Goal: Task Accomplishment & Management: Complete application form

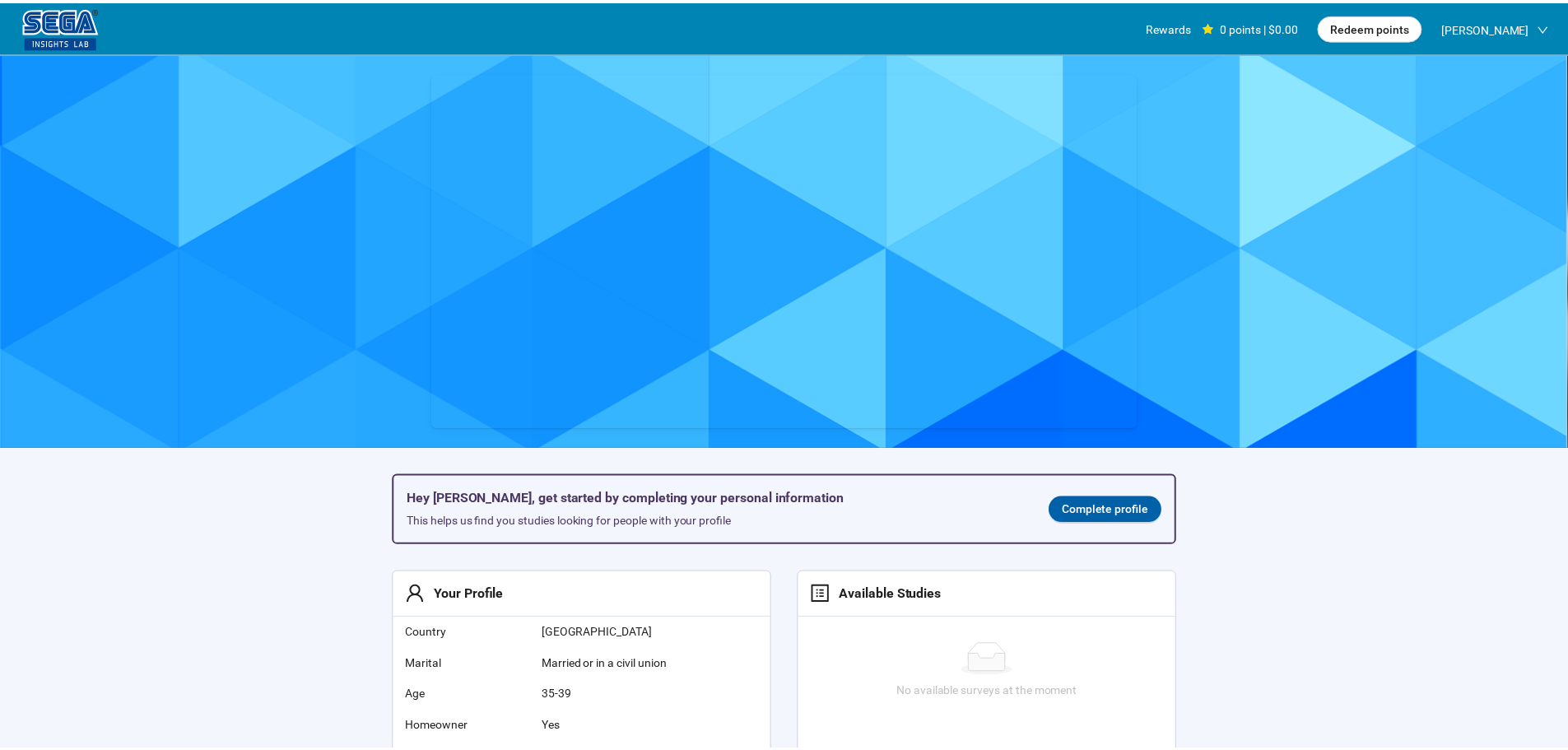
scroll to position [1, 0]
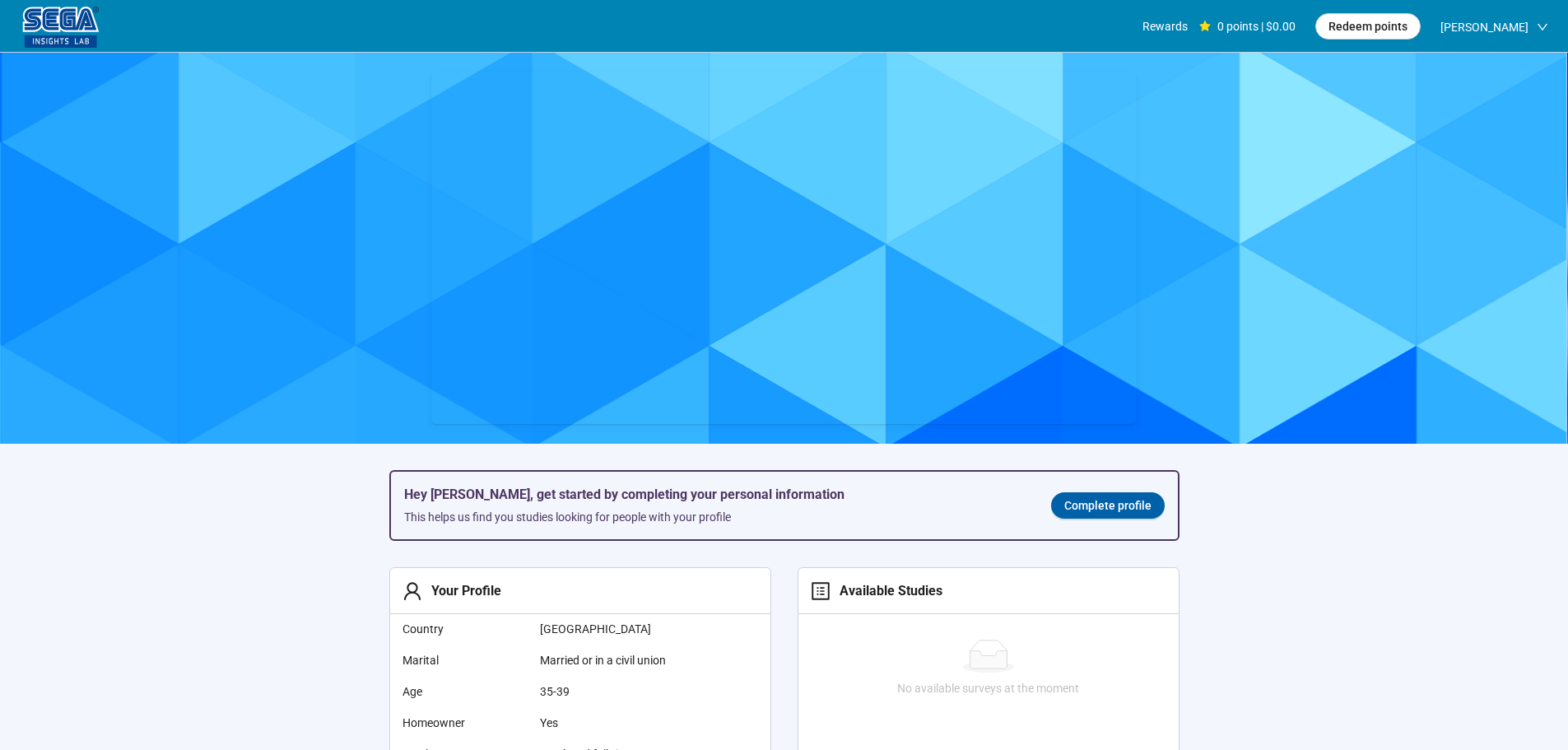
drag, startPoint x: 1089, startPoint y: 507, endPoint x: 1082, endPoint y: 514, distance: 9.9
click at [1089, 507] on span "Complete profile" at bounding box center [1108, 505] width 87 height 18
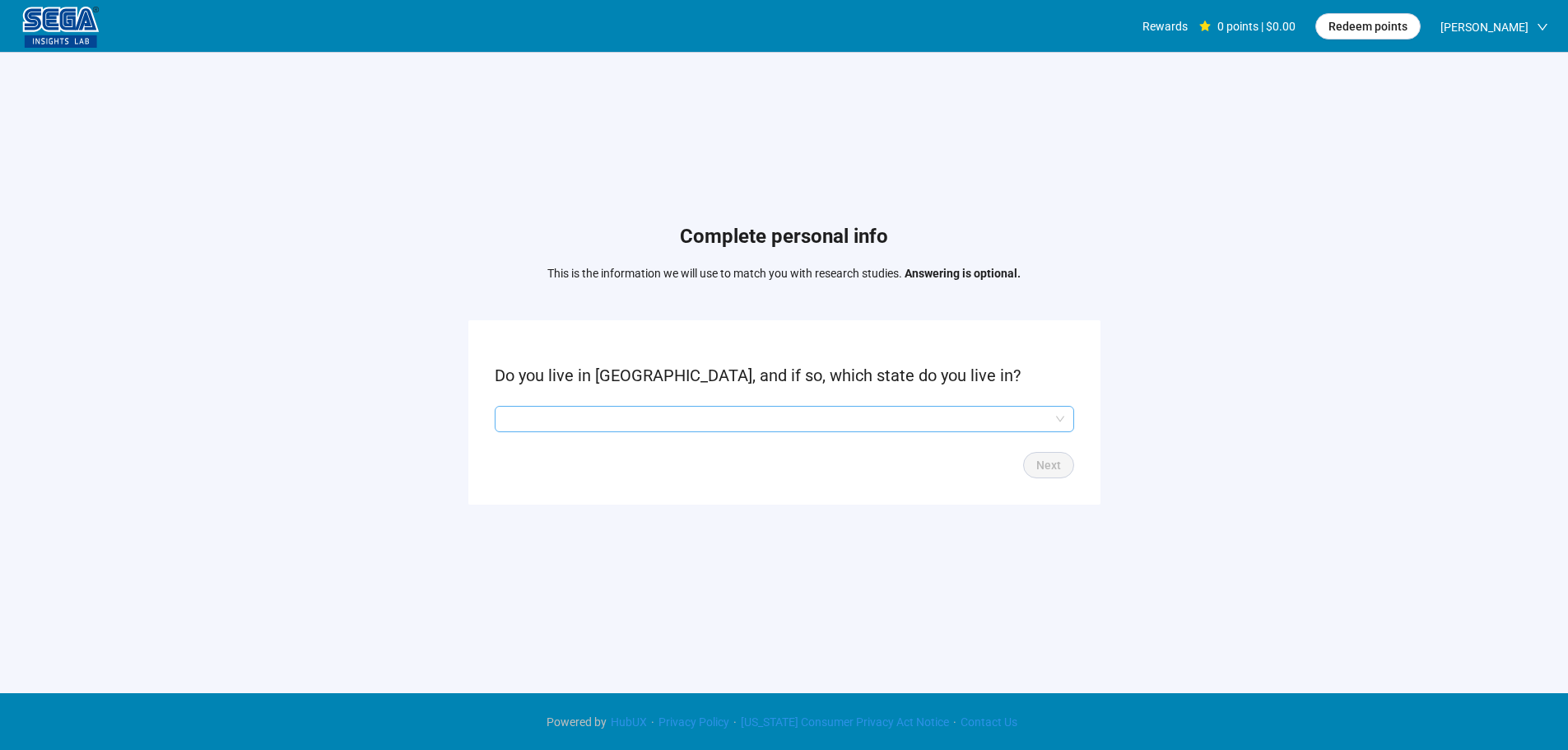
click at [748, 417] on input "search" at bounding box center [784, 419] width 560 height 25
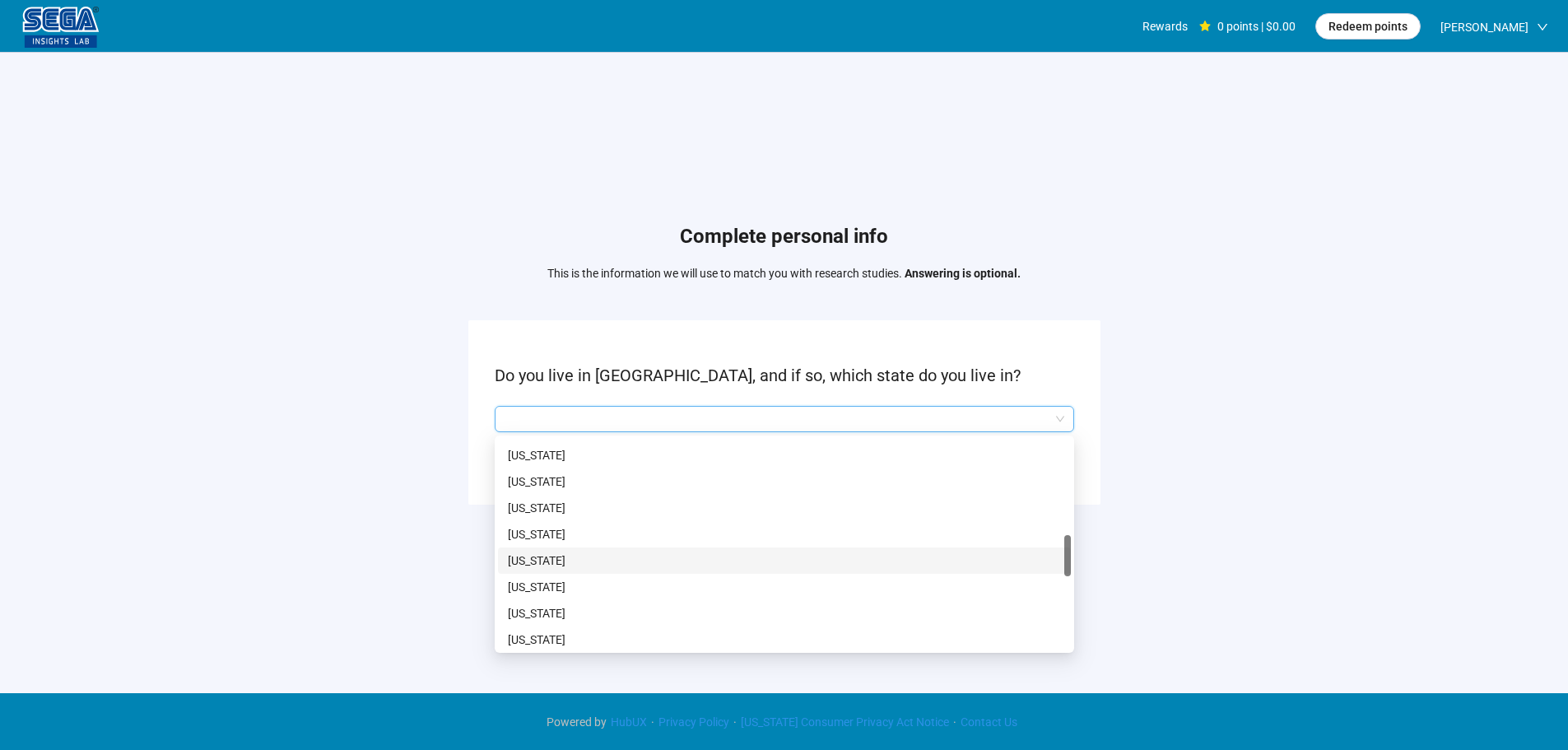
scroll to position [741, 0]
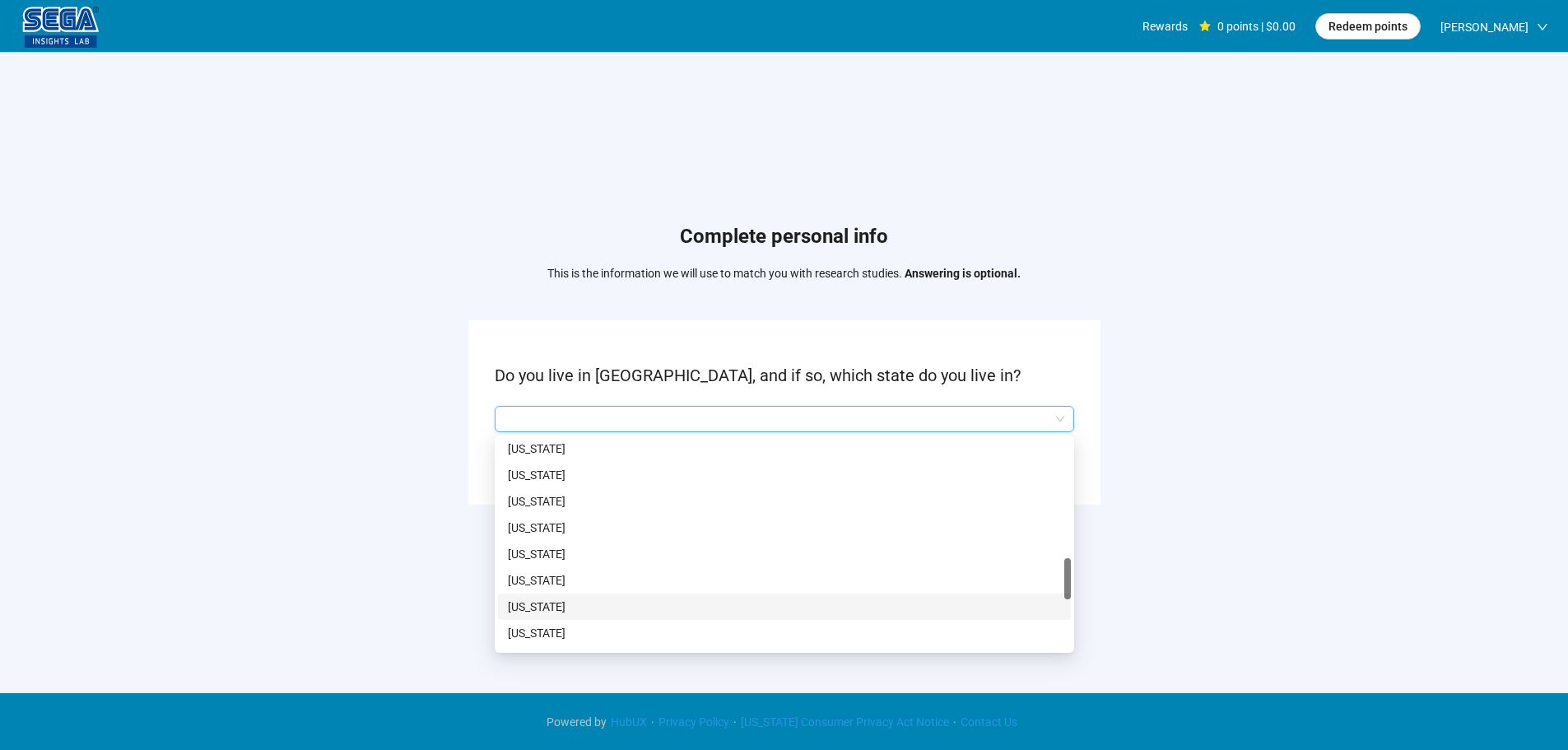
click at [578, 583] on p "[US_STATE]" at bounding box center [784, 580] width 553 height 18
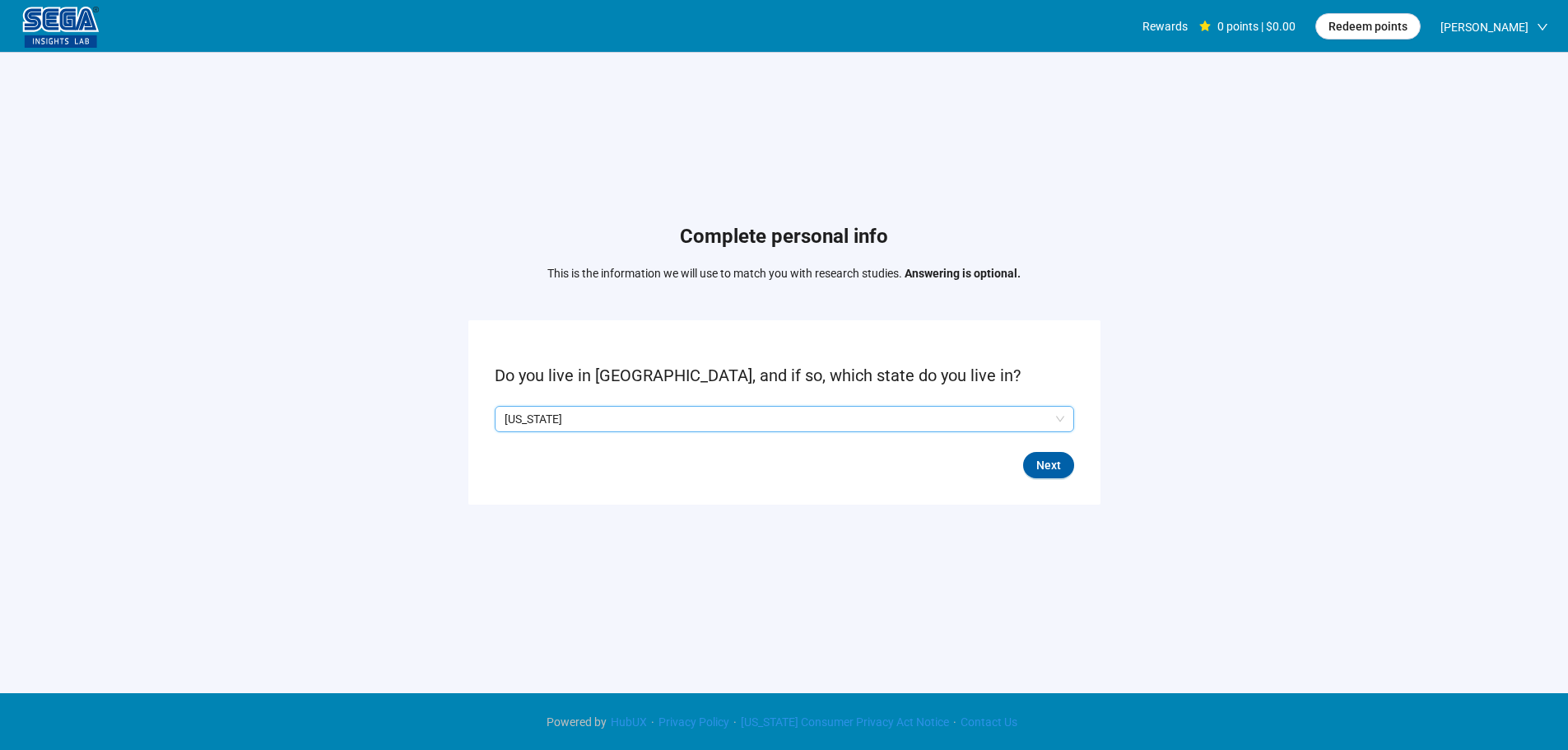
click at [1081, 468] on form "Do you live in [GEOGRAPHIC_DATA], and if so, which state do you live in? Q2hhcm…" at bounding box center [784, 411] width 632 height 184
click at [1062, 465] on button "Next" at bounding box center [1049, 465] width 51 height 27
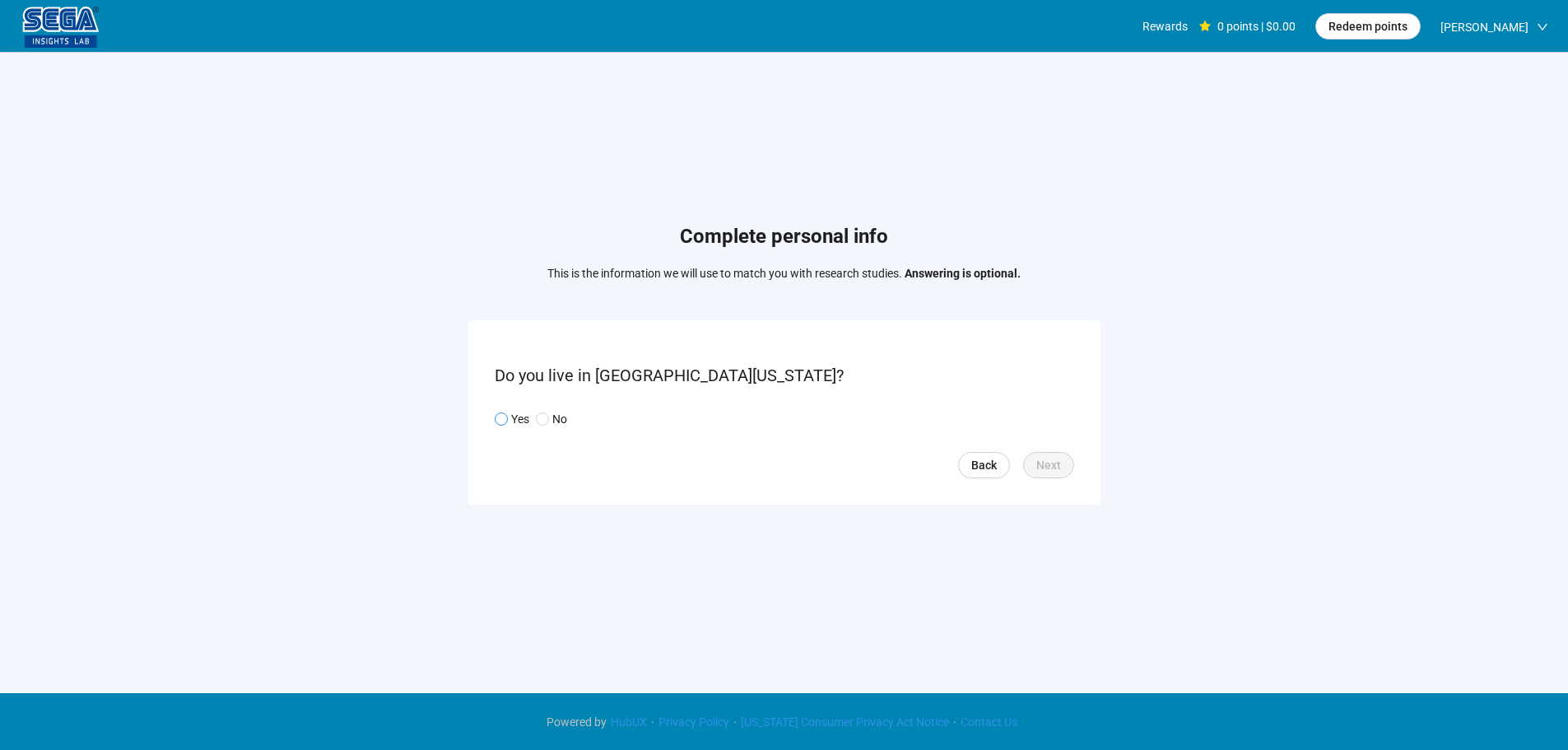
click at [523, 424] on p "Yes" at bounding box center [520, 418] width 18 height 18
click at [559, 421] on p "No" at bounding box center [559, 418] width 15 height 18
click at [1042, 458] on span "Next" at bounding box center [1048, 464] width 25 height 18
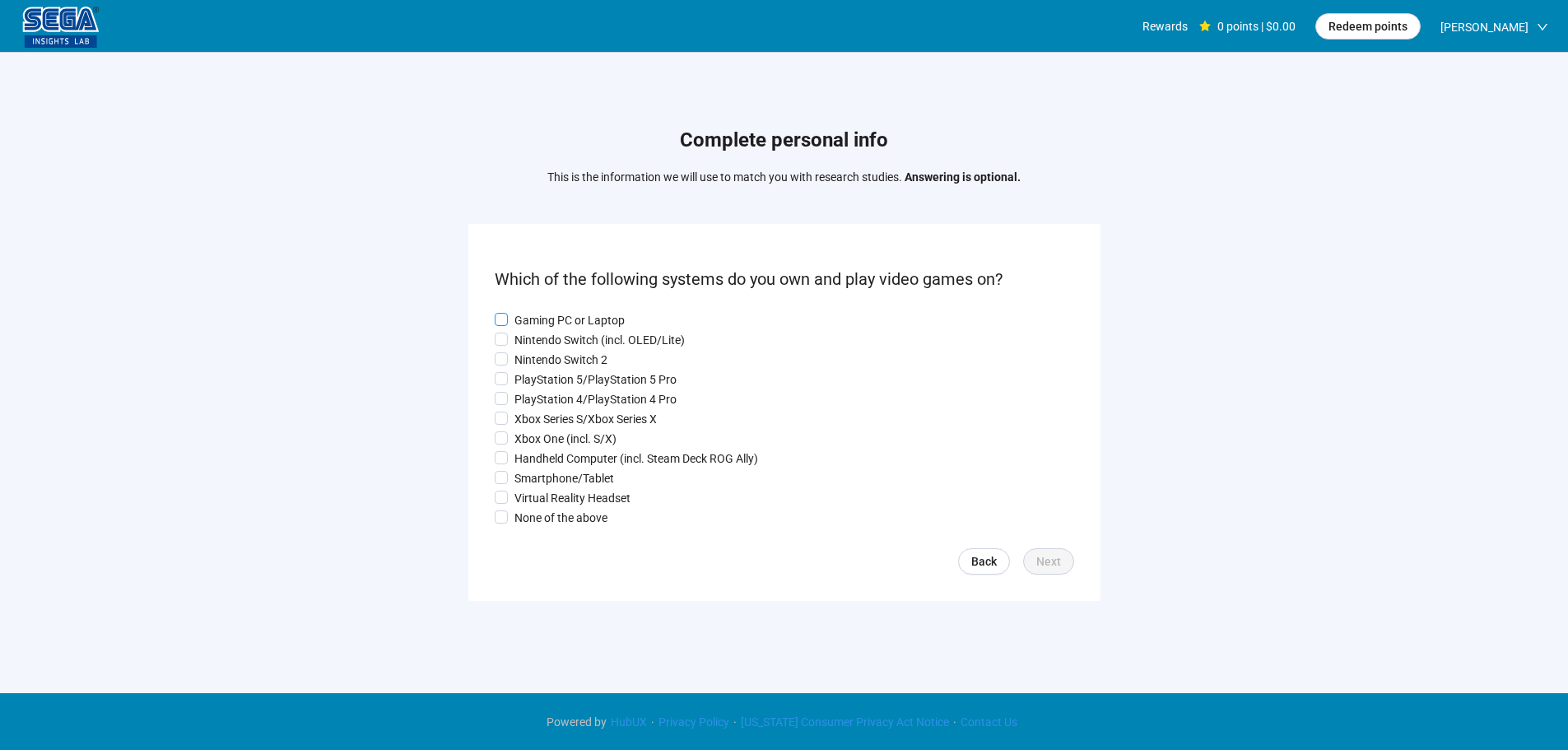
click at [566, 316] on p "Gaming PC or Laptop" at bounding box center [569, 320] width 110 height 18
drag, startPoint x: 557, startPoint y: 334, endPoint x: 552, endPoint y: 345, distance: 12.1
click at [555, 335] on p "Nintendo Switch (incl. OLED/Lite)" at bounding box center [599, 340] width 170 height 18
click at [552, 355] on p "Nintendo Switch 2" at bounding box center [561, 359] width 93 height 18
drag, startPoint x: 552, startPoint y: 373, endPoint x: 548, endPoint y: 387, distance: 14.6
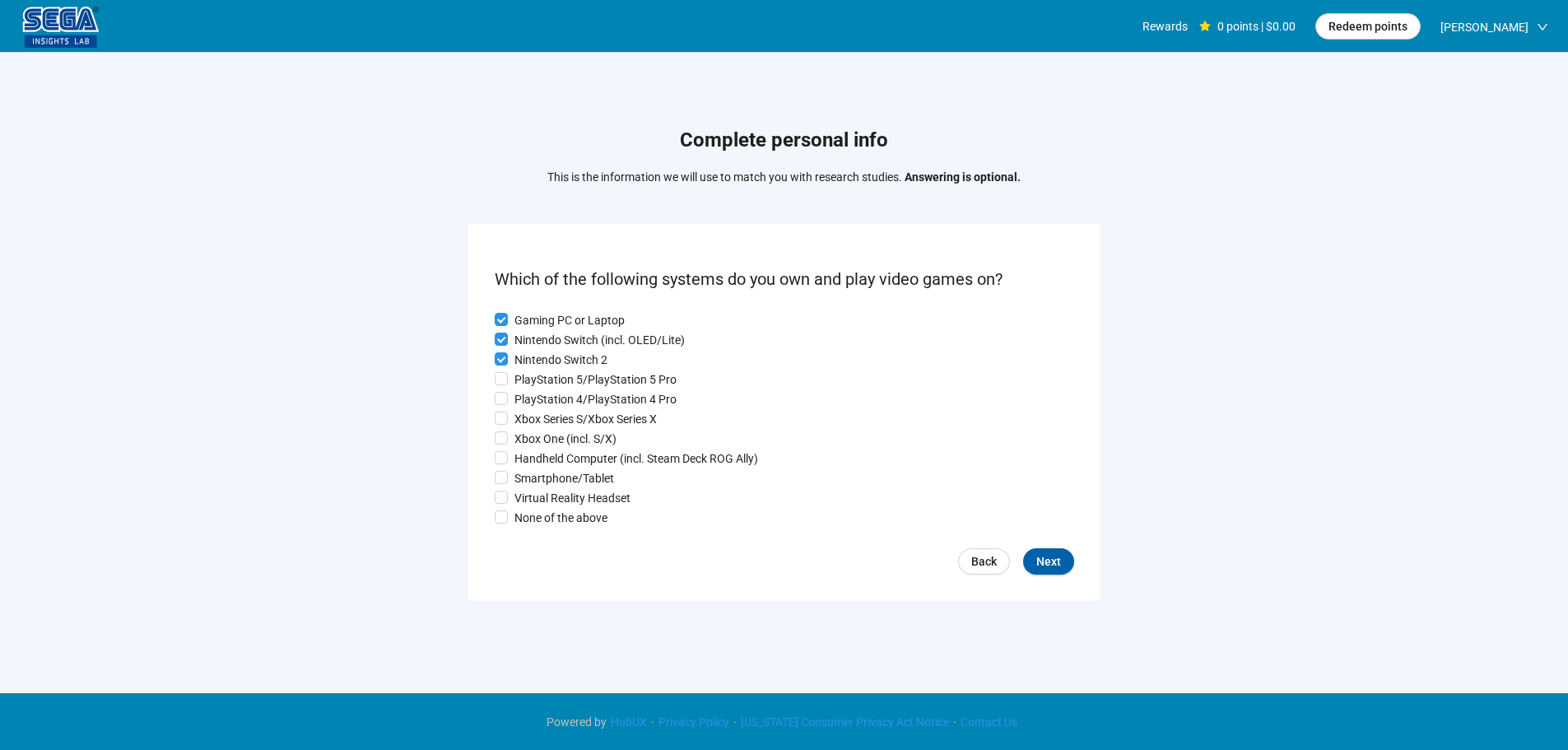
click at [552, 374] on p "PlayStation 5/PlayStation 5 Pro" at bounding box center [596, 379] width 162 height 18
click at [545, 409] on div "Gaming PC or Laptop Nintendo Switch (incl. OLED/Lite) Nintendo Switch 2 PlaySta…" at bounding box center [785, 419] width 580 height 216
click at [548, 452] on p "Handheld Computer (incl. Steam Deck ROG Ally)" at bounding box center [636, 458] width 244 height 18
click at [540, 407] on p "PlayStation 4/PlayStation 4 Pro" at bounding box center [596, 399] width 162 height 18
click at [540, 416] on p "Xbox Series S/Xbox Series X" at bounding box center [586, 418] width 143 height 18
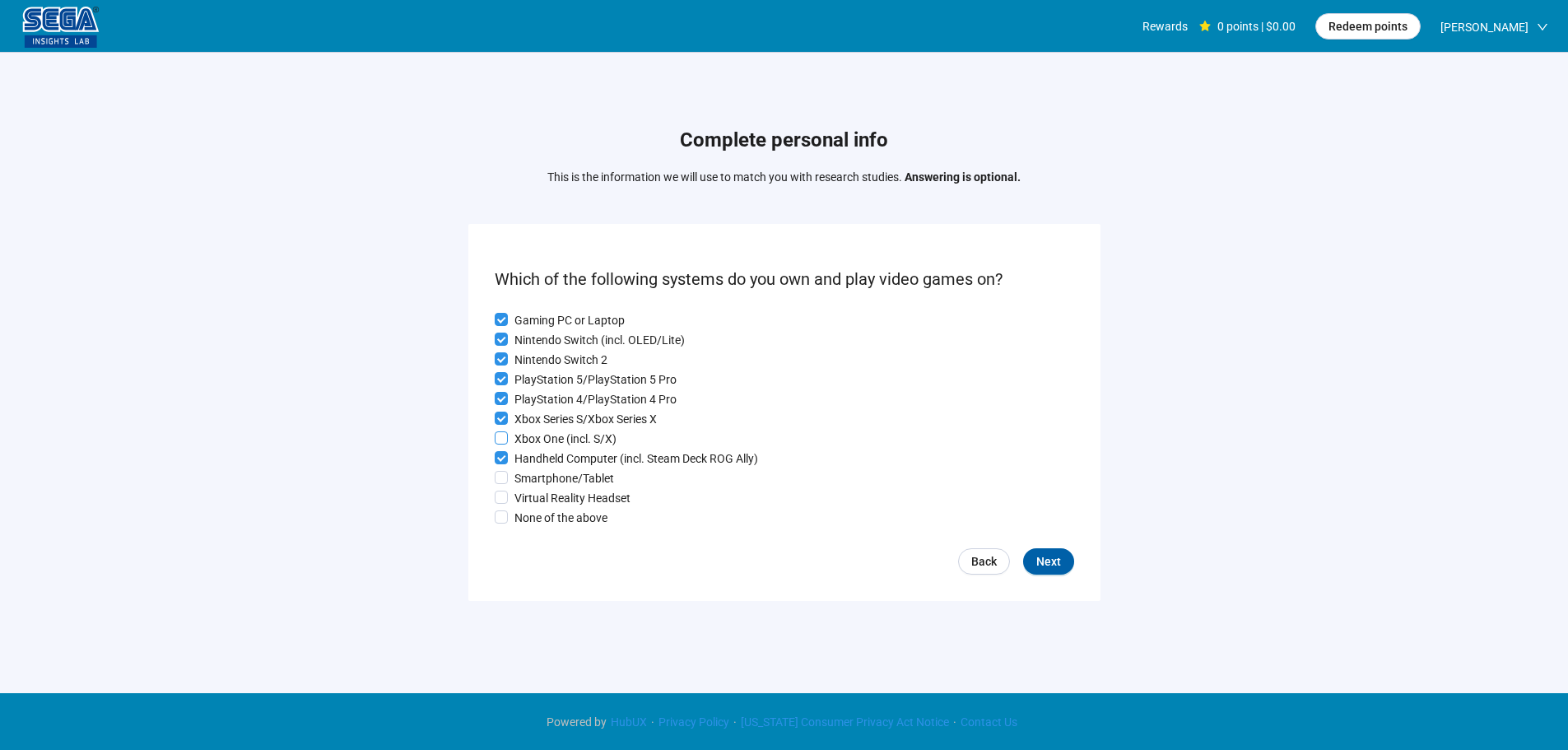
click at [540, 441] on p "Xbox One (incl. S/X)" at bounding box center [565, 439] width 102 height 18
click at [566, 483] on p "Smartphone/Tablet" at bounding box center [564, 478] width 99 height 18
click at [565, 495] on p "Virtual Reality Headset" at bounding box center [573, 498] width 116 height 18
click at [1041, 568] on span "Next" at bounding box center [1048, 561] width 25 height 18
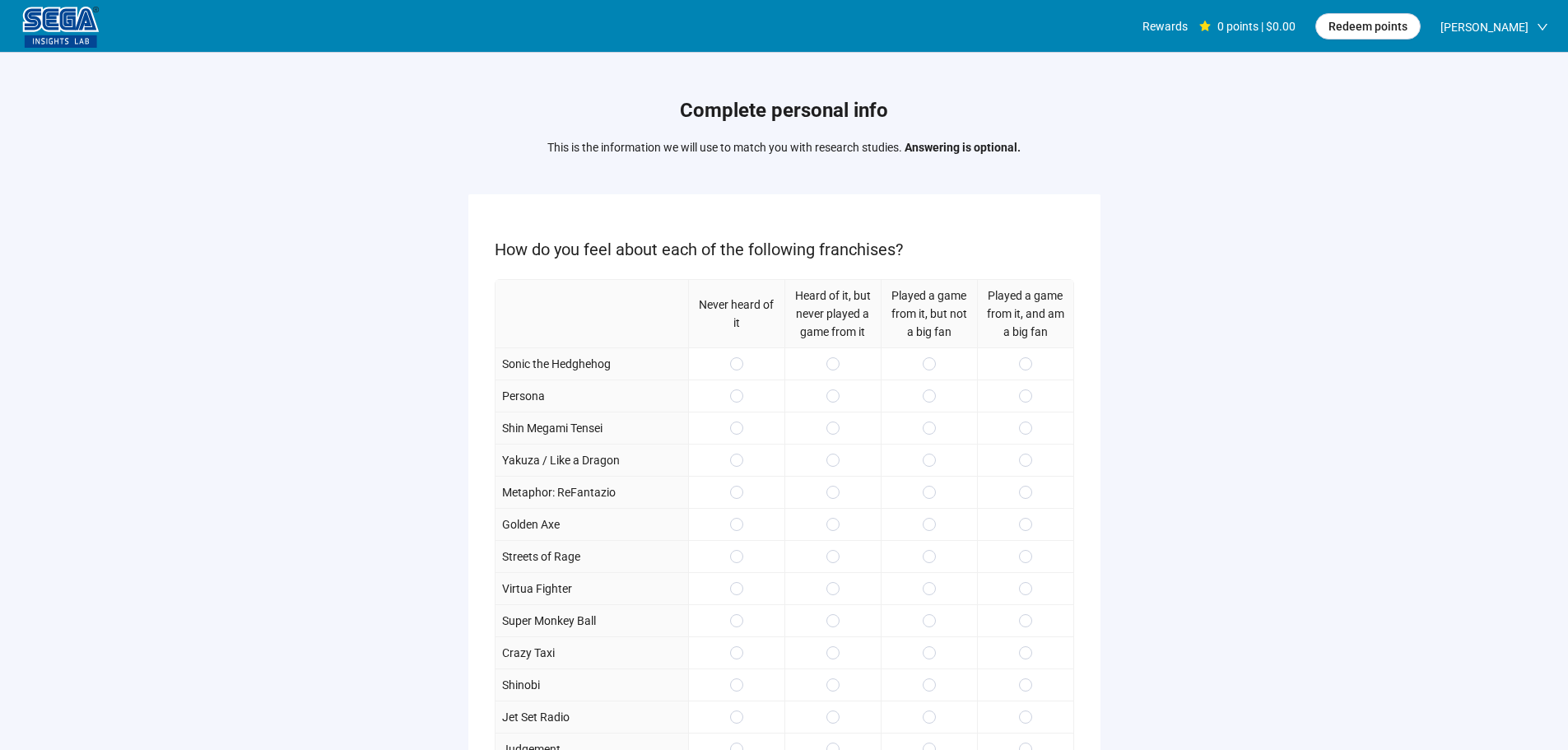
click at [1017, 364] on div at bounding box center [1025, 363] width 97 height 32
click at [1026, 420] on label at bounding box center [1025, 428] width 13 height 18
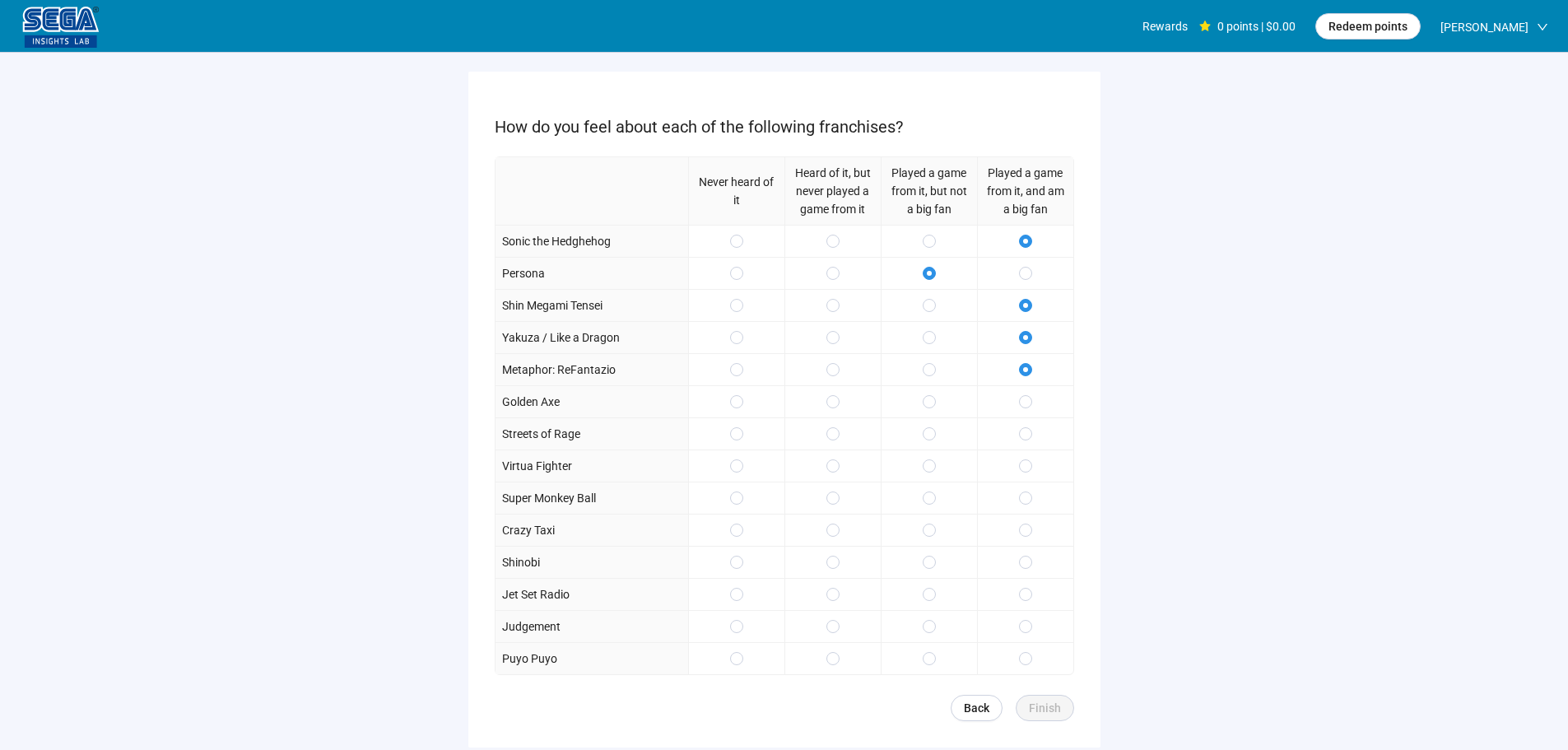
scroll to position [240, 0]
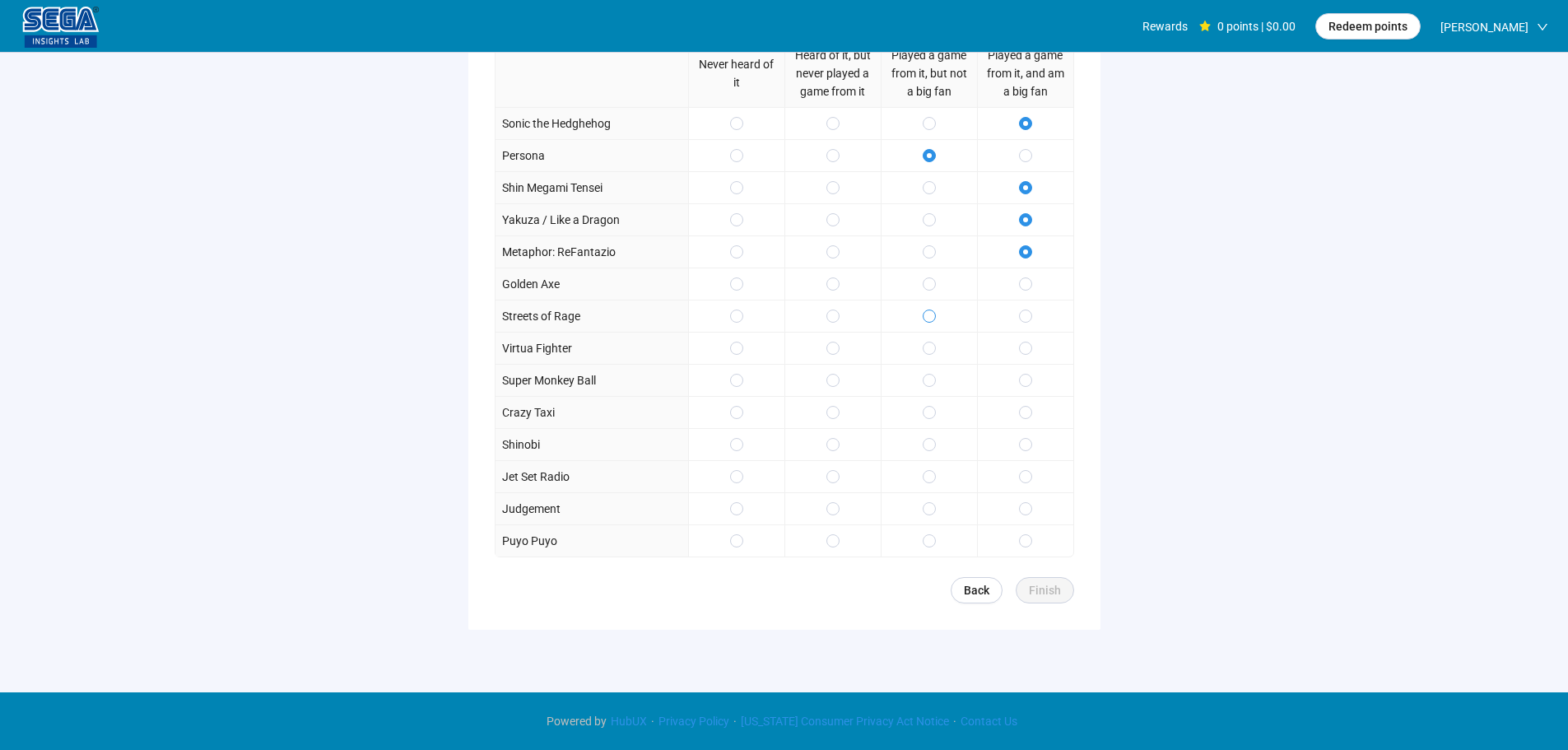
drag, startPoint x: 934, startPoint y: 312, endPoint x: 933, endPoint y: 296, distance: 16.0
click at [934, 311] on span at bounding box center [928, 316] width 13 height 13
click at [934, 287] on span at bounding box center [928, 283] width 13 height 13
click at [934, 357] on label at bounding box center [928, 348] width 13 height 18
click at [934, 388] on label at bounding box center [928, 380] width 13 height 18
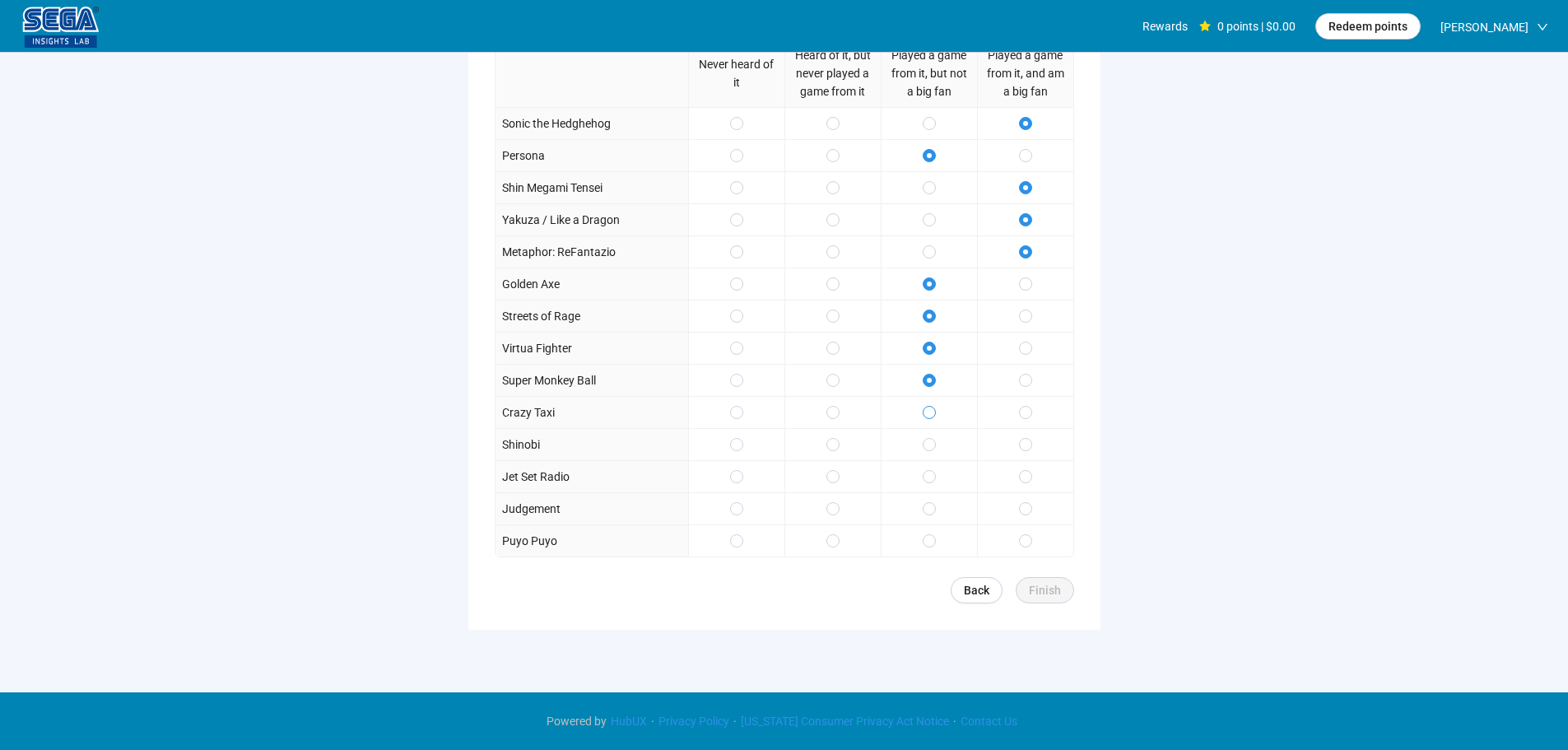
click at [929, 420] on label at bounding box center [928, 412] width 13 height 18
click at [1026, 452] on label at bounding box center [1025, 444] width 13 height 18
click at [1036, 485] on div at bounding box center [1025, 476] width 97 height 32
click at [1032, 513] on div at bounding box center [1025, 509] width 97 height 32
click at [1025, 462] on div at bounding box center [1025, 476] width 97 height 32
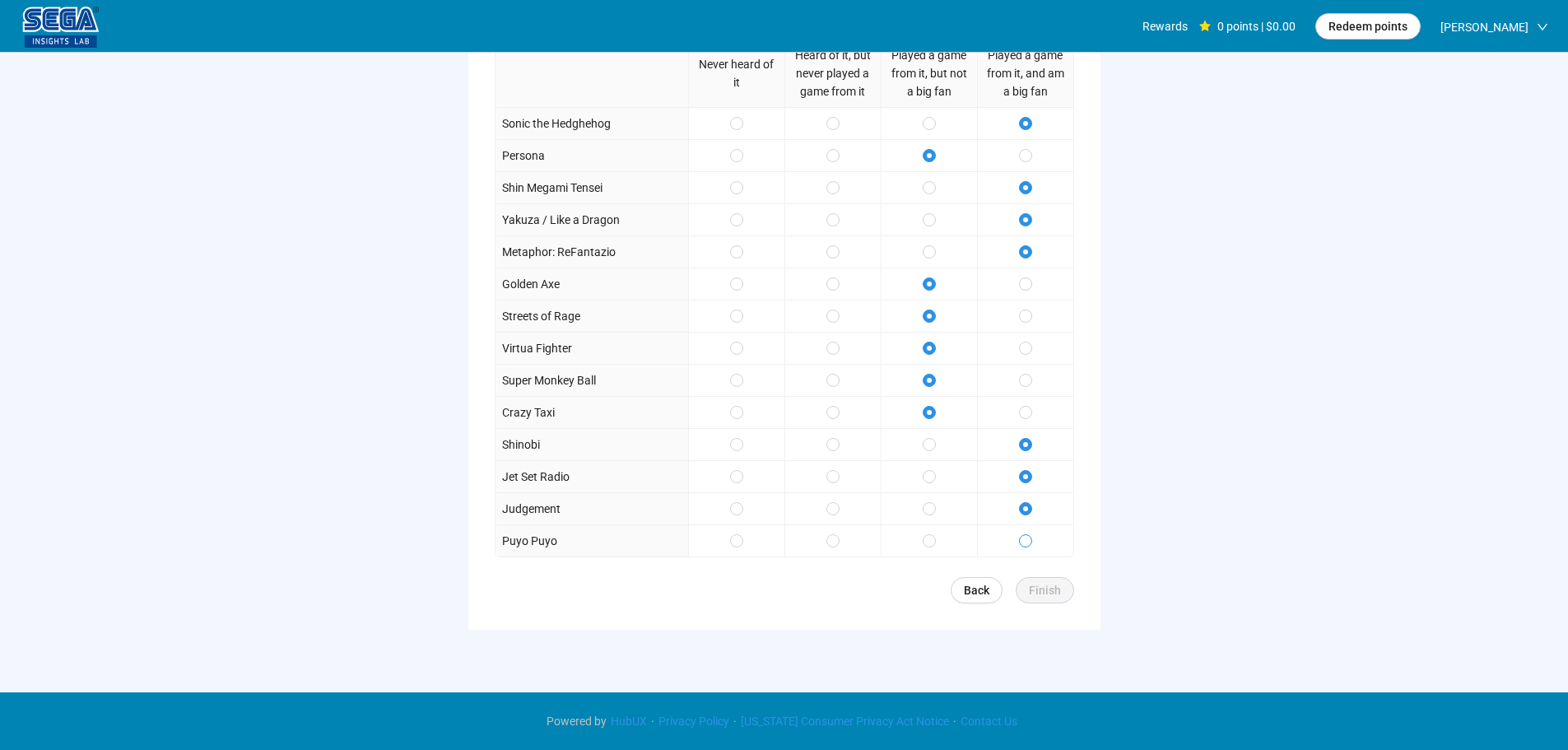
click at [1022, 538] on span at bounding box center [1025, 540] width 13 height 13
drag, startPoint x: 1037, startPoint y: 585, endPoint x: 1038, endPoint y: 593, distance: 8.1
click at [1037, 585] on span "Finish" at bounding box center [1045, 590] width 32 height 18
